Goal: Information Seeking & Learning: Learn about a topic

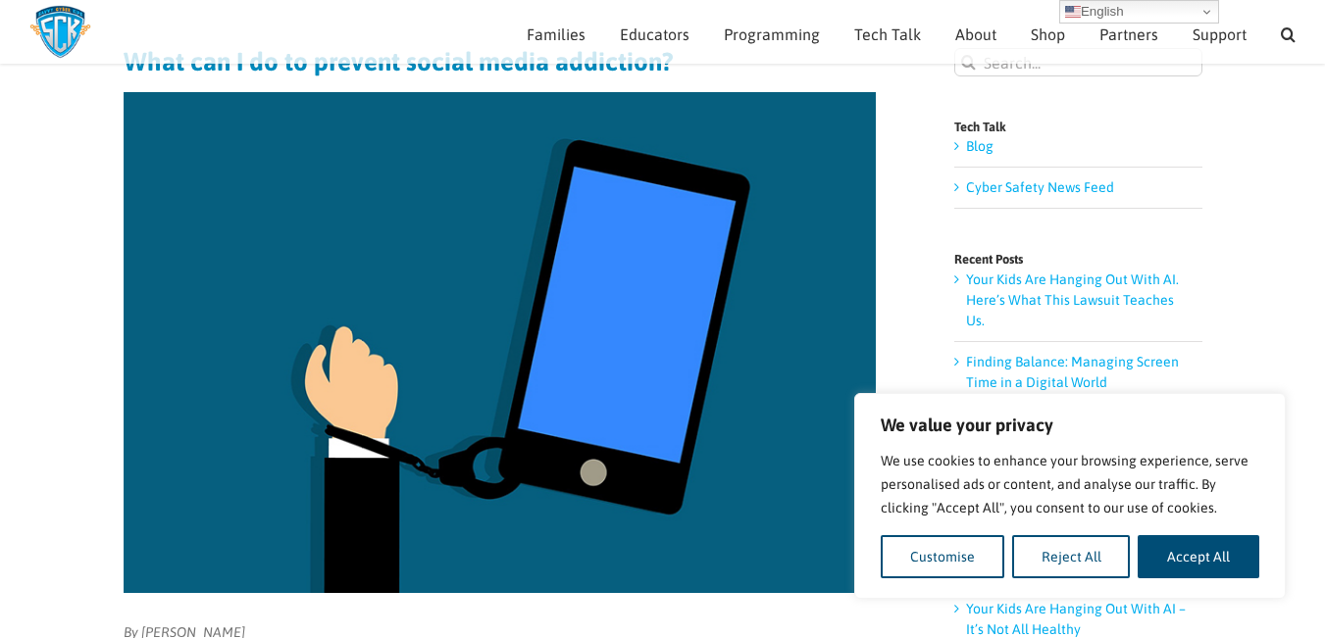
scroll to position [161, 0]
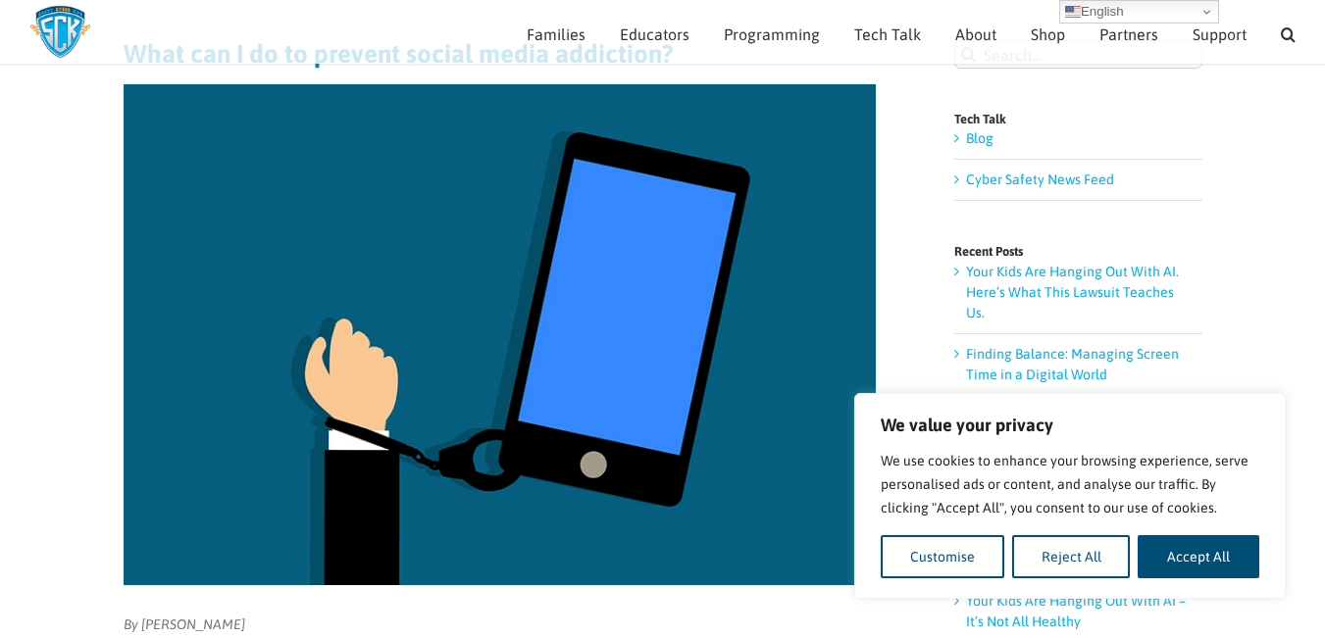
click at [735, 515] on img at bounding box center [500, 334] width 752 height 501
click at [1056, 562] on button "Reject All" at bounding box center [1071, 556] width 119 height 43
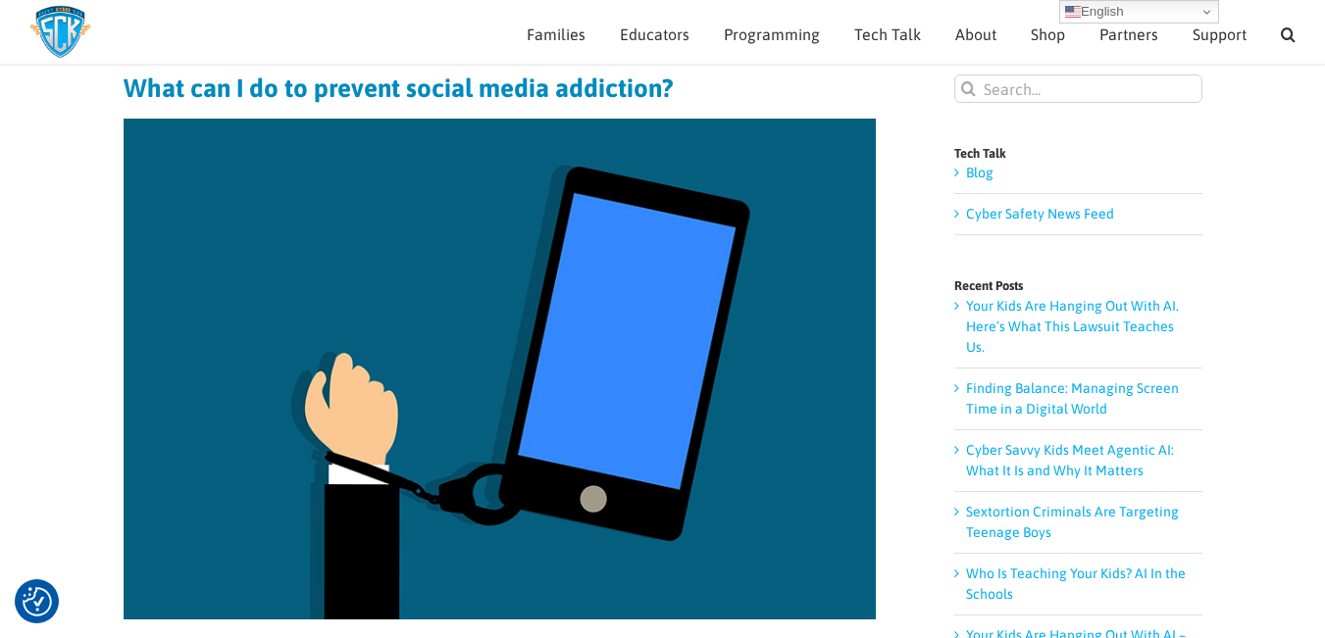
scroll to position [159, 0]
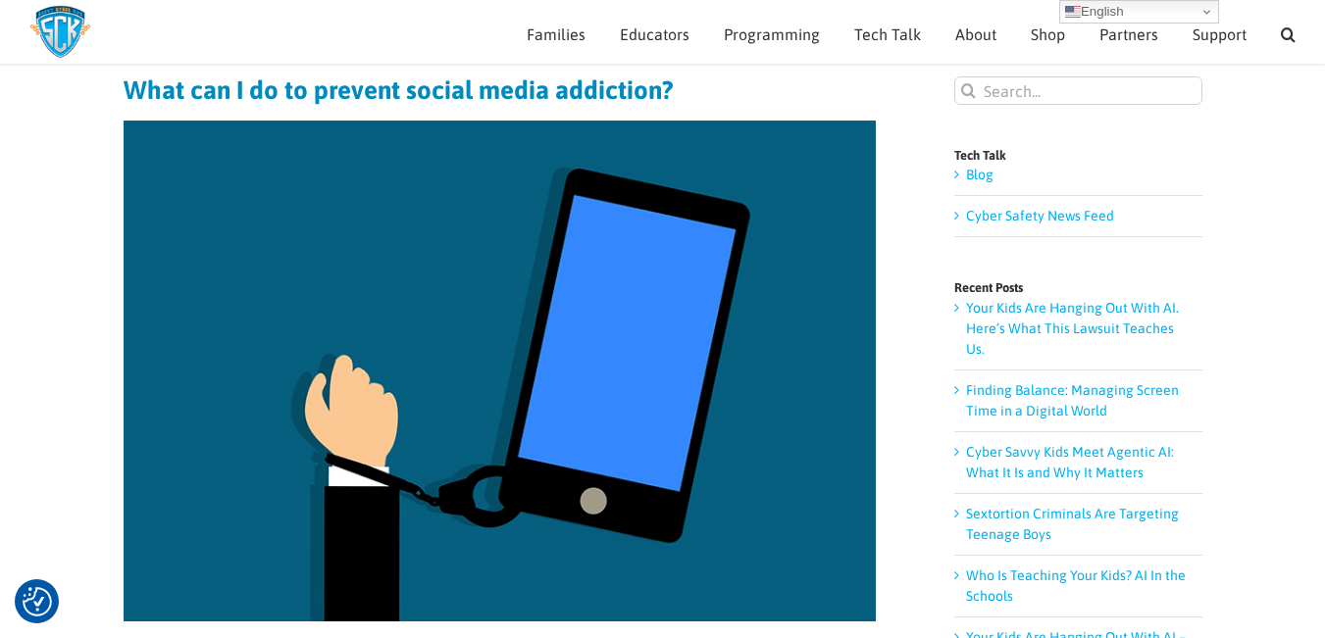
scroll to position [157, 0]
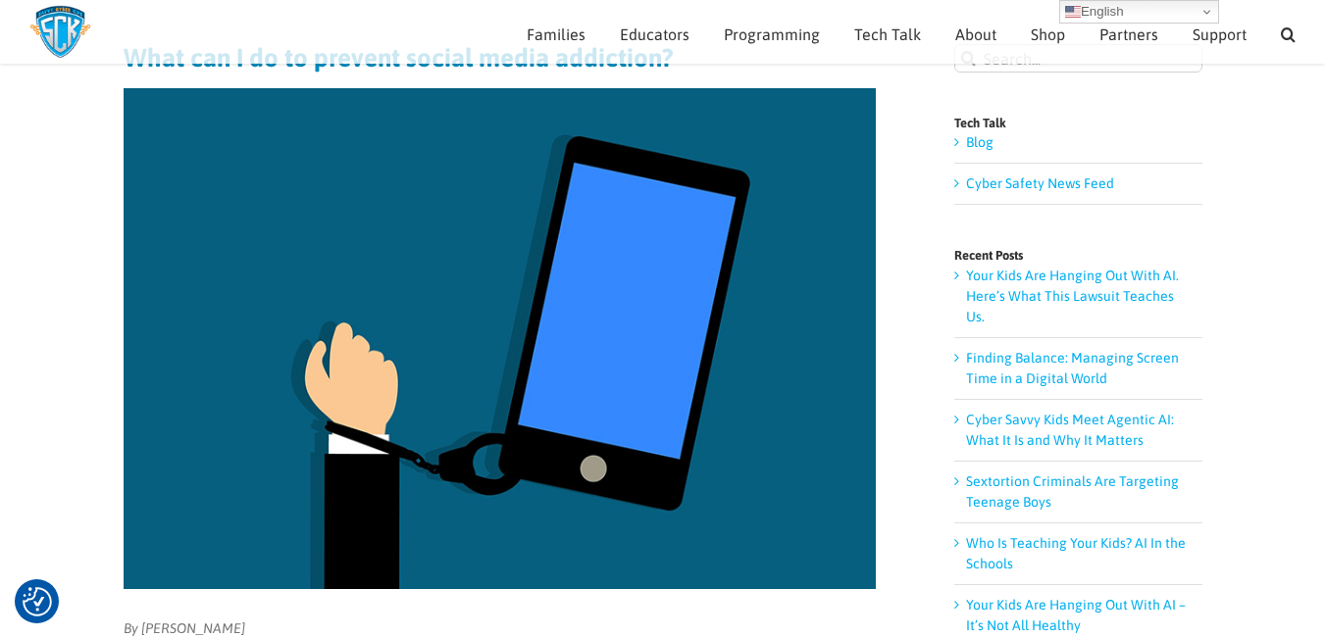
drag, startPoint x: 123, startPoint y: 84, endPoint x: 767, endPoint y: 142, distance: 646.9
